Goal: Task Accomplishment & Management: Manage account settings

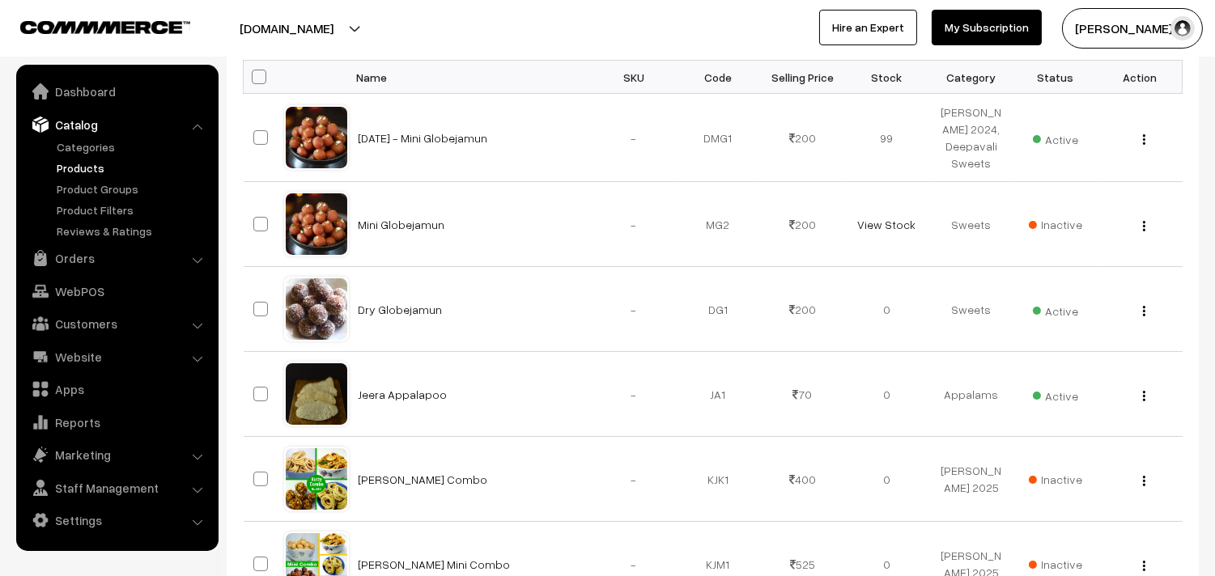
scroll to position [270, 0]
click at [69, 257] on link "Orders" at bounding box center [116, 258] width 193 height 29
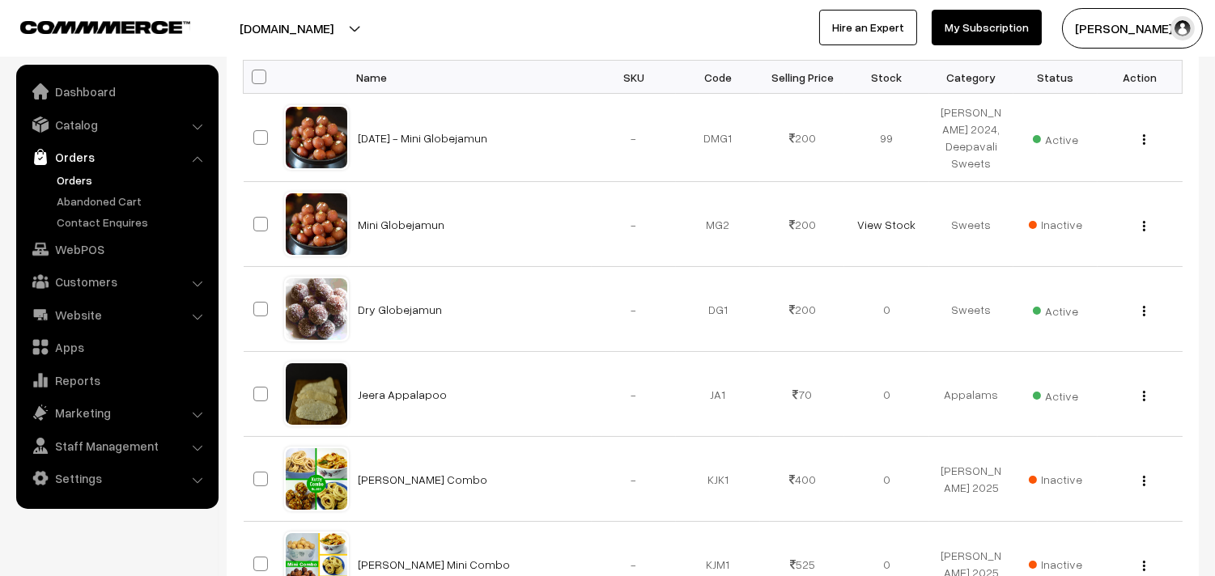
click at [73, 179] on link "Orders" at bounding box center [133, 180] width 160 height 17
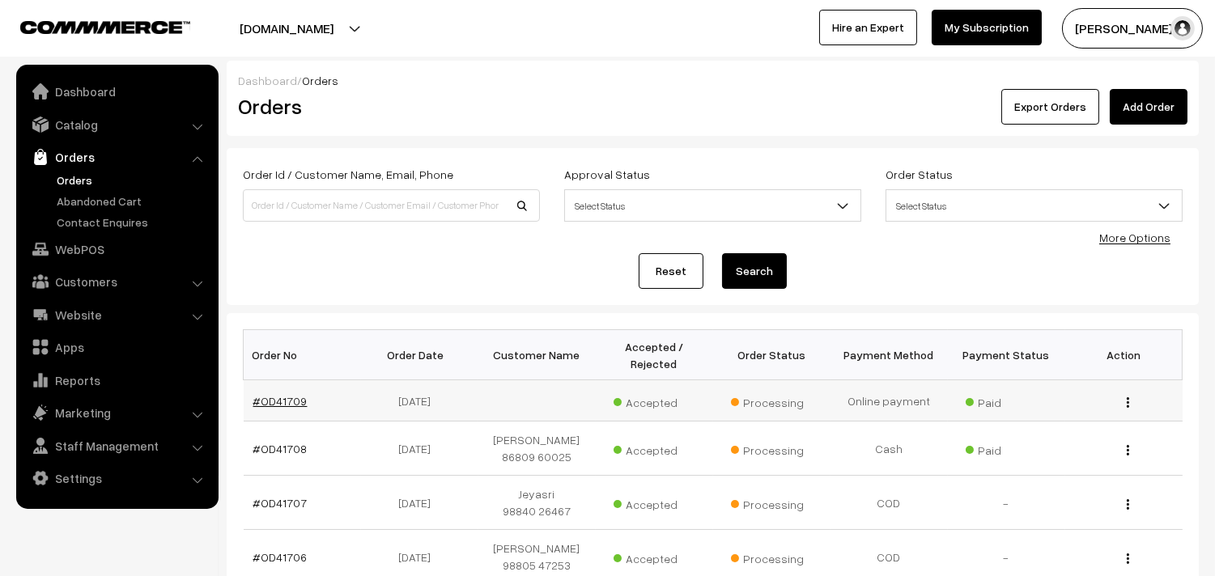
click at [287, 401] on link "#OD41709" at bounding box center [280, 401] width 54 height 14
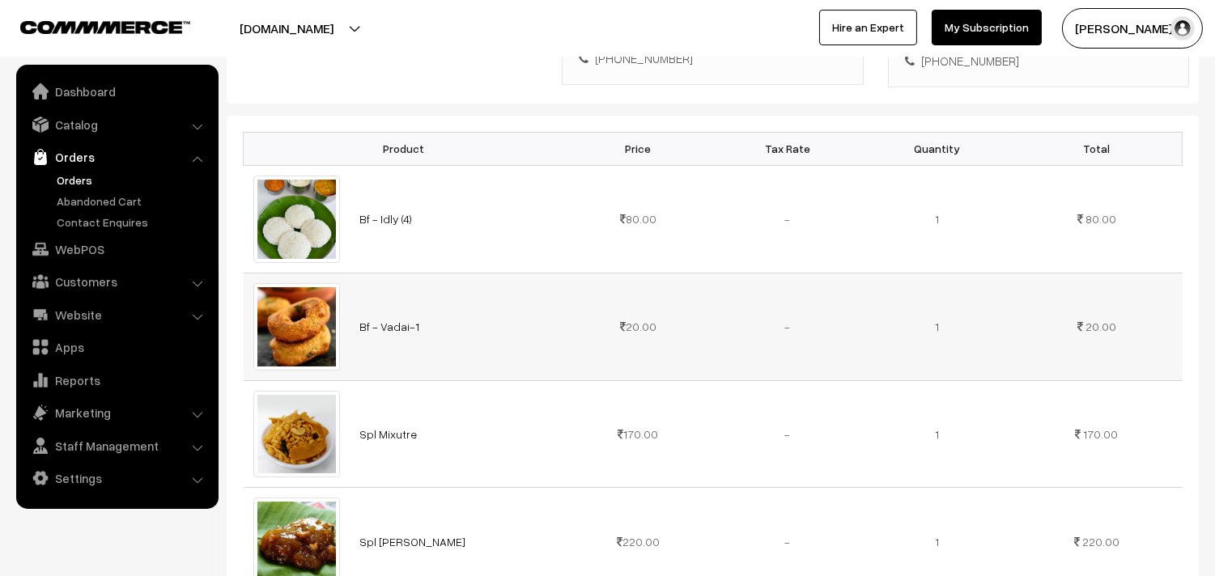
scroll to position [449, 0]
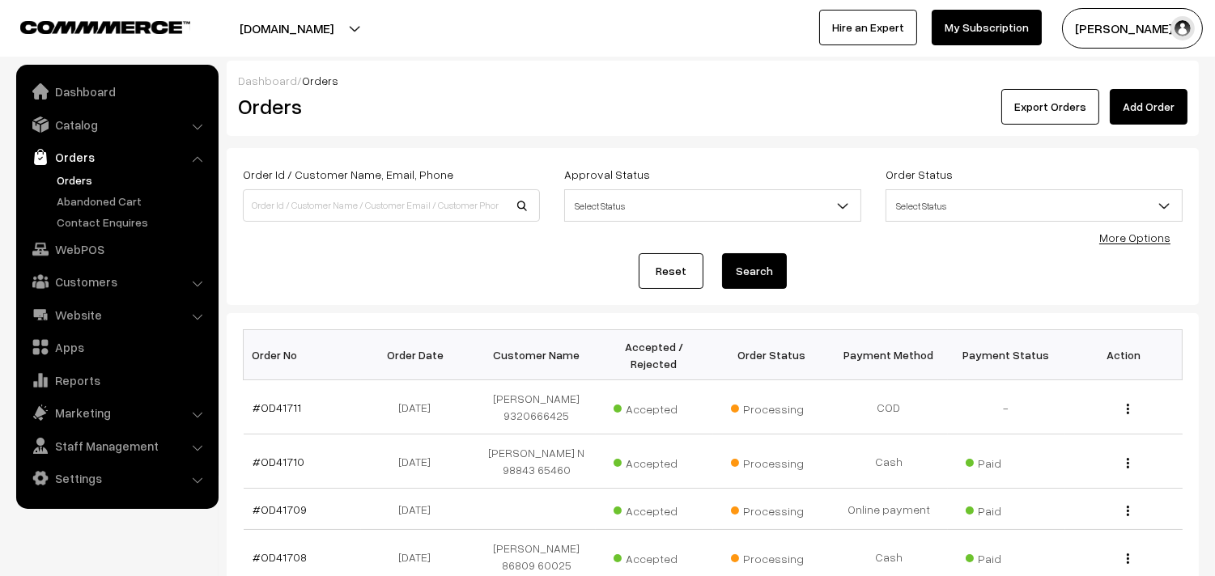
click at [86, 176] on link "Orders" at bounding box center [133, 180] width 160 height 17
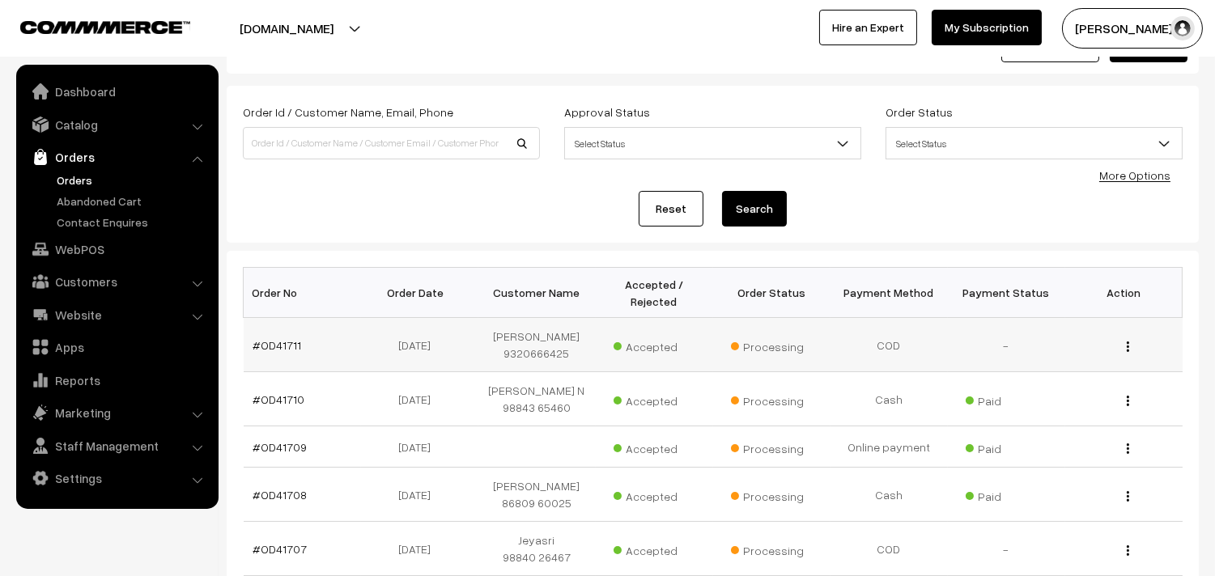
scroll to position [90, 0]
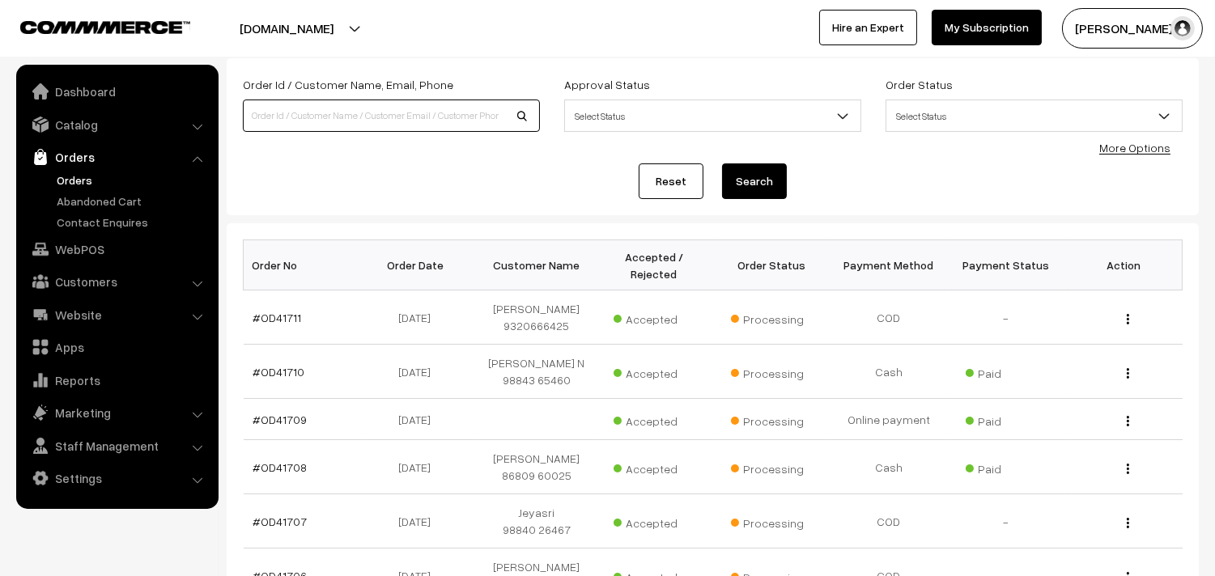
click at [310, 102] on input at bounding box center [391, 116] width 297 height 32
type input "c"
click at [73, 111] on link "Catalog" at bounding box center [116, 124] width 193 height 29
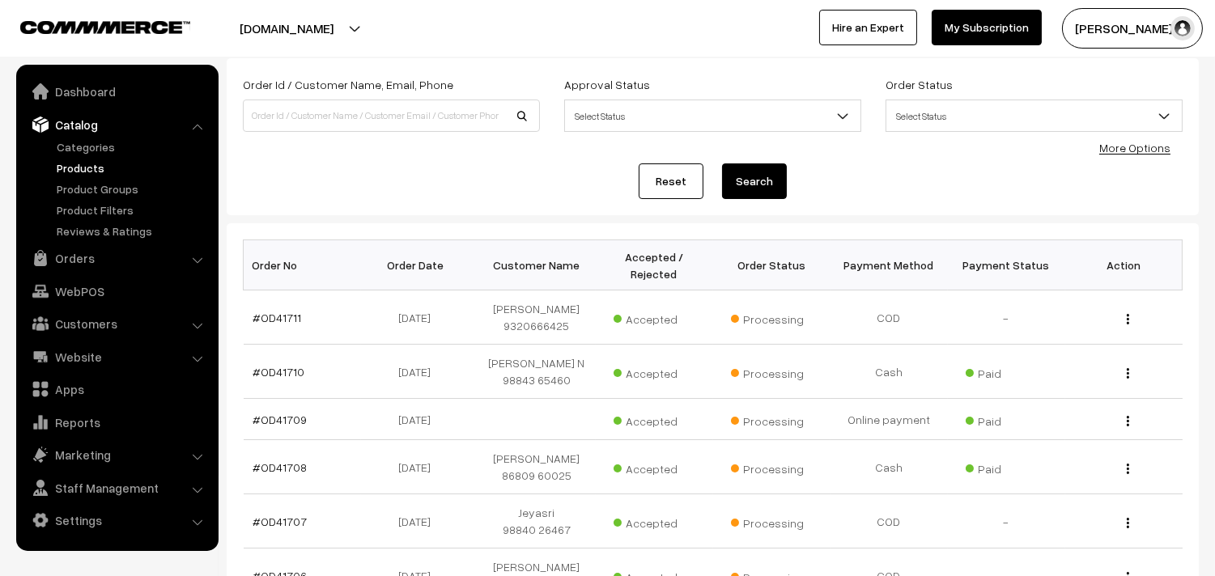
click at [70, 160] on link "Products" at bounding box center [133, 167] width 160 height 17
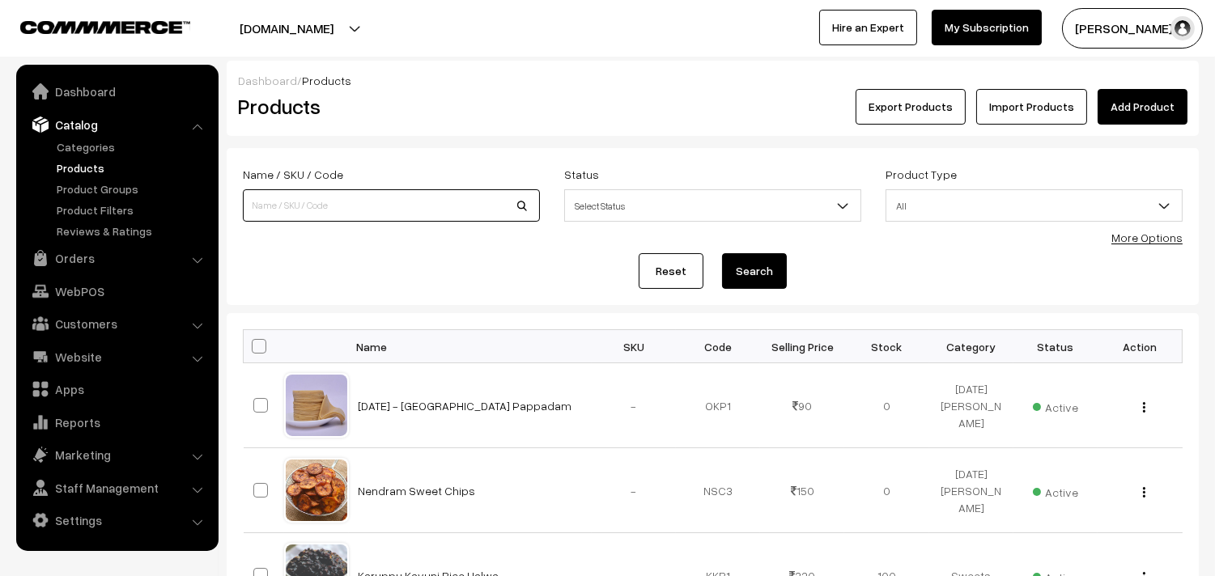
click at [325, 199] on input at bounding box center [391, 205] width 297 height 32
type input "carrot oo"
click at [722, 253] on button "Search" at bounding box center [754, 271] width 65 height 36
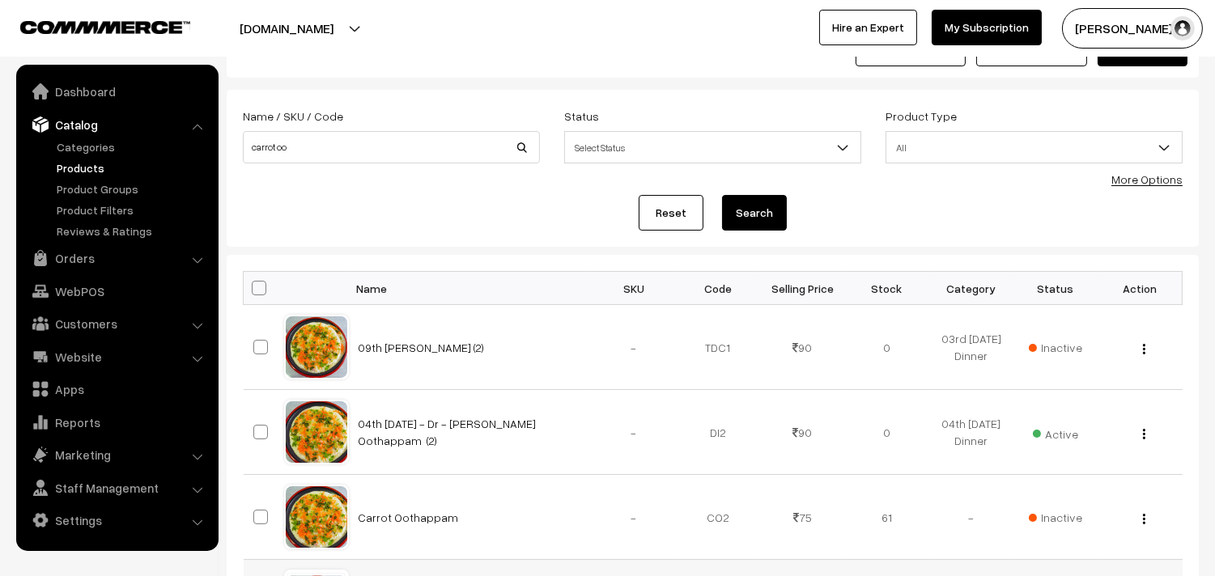
scroll to position [90, 0]
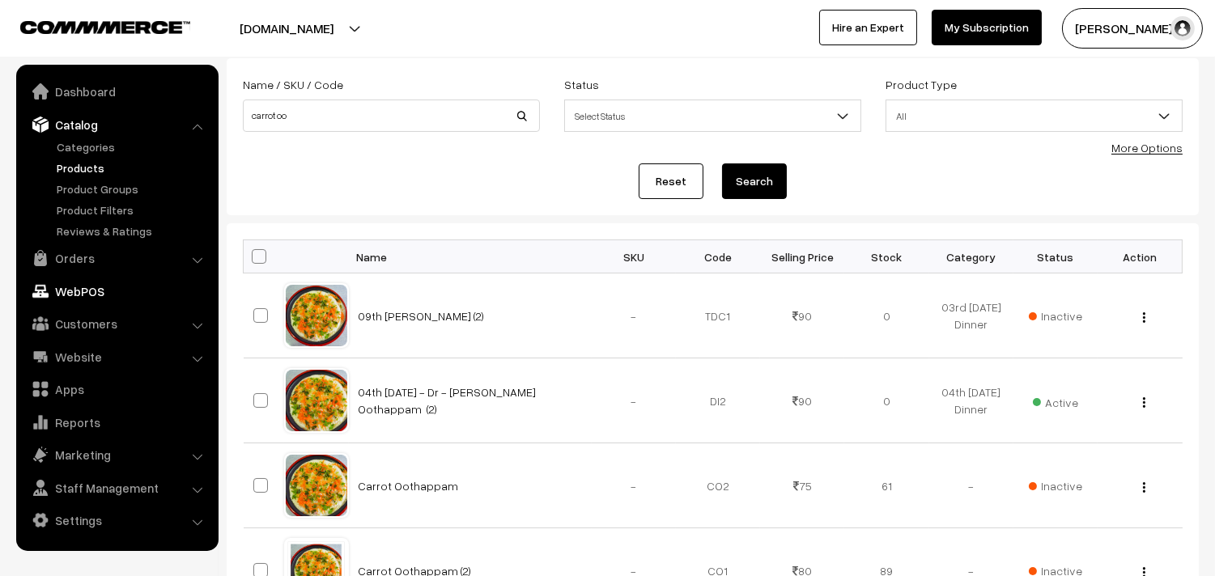
drag, startPoint x: 75, startPoint y: 259, endPoint x: 84, endPoint y: 256, distance: 9.5
click at [76, 260] on link "Orders" at bounding box center [116, 258] width 193 height 29
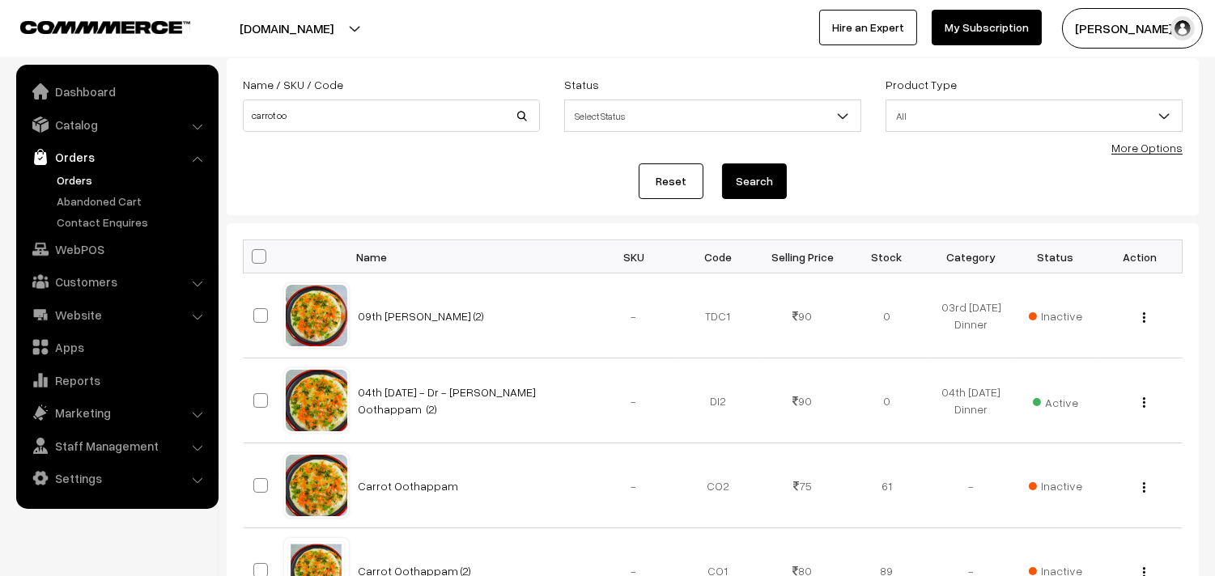
click at [58, 181] on link "Orders" at bounding box center [133, 180] width 160 height 17
